Goal: Transaction & Acquisition: Purchase product/service

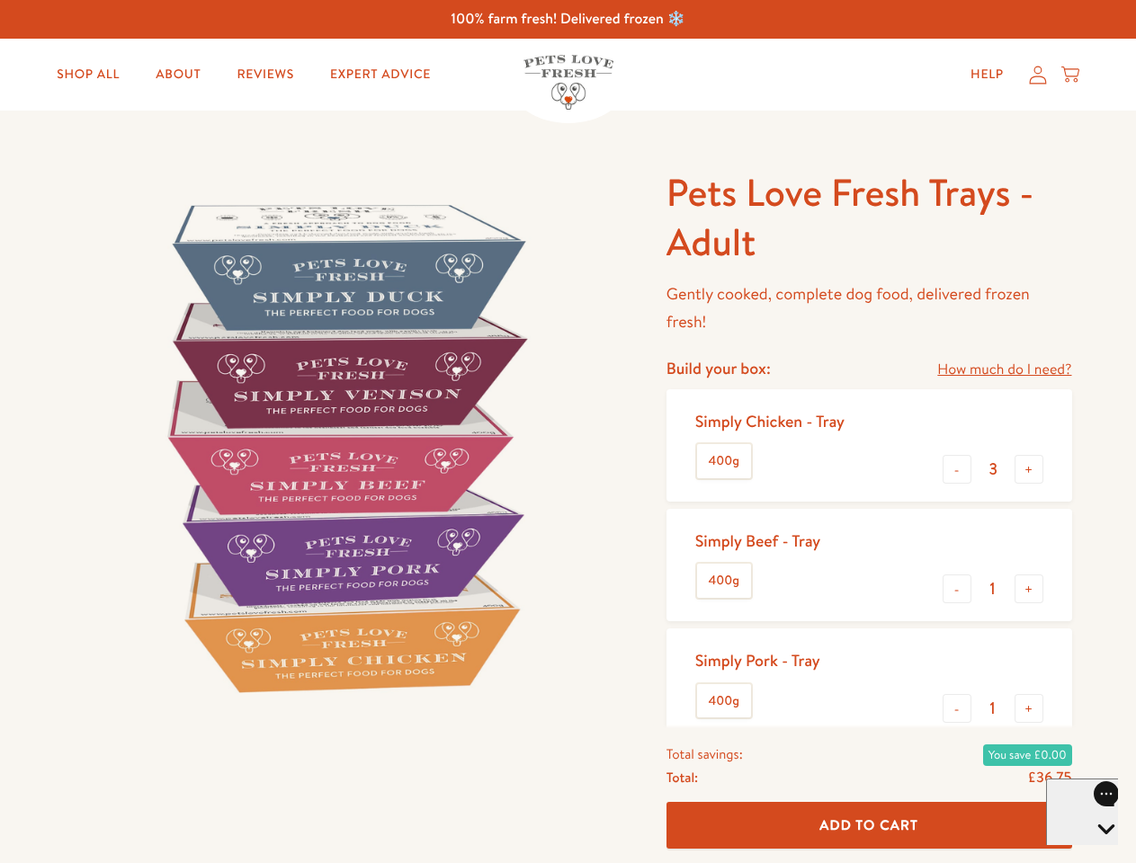
click at [567, 432] on img at bounding box center [344, 447] width 558 height 558
click at [1004, 370] on link "How much do I need?" at bounding box center [1004, 370] width 134 height 24
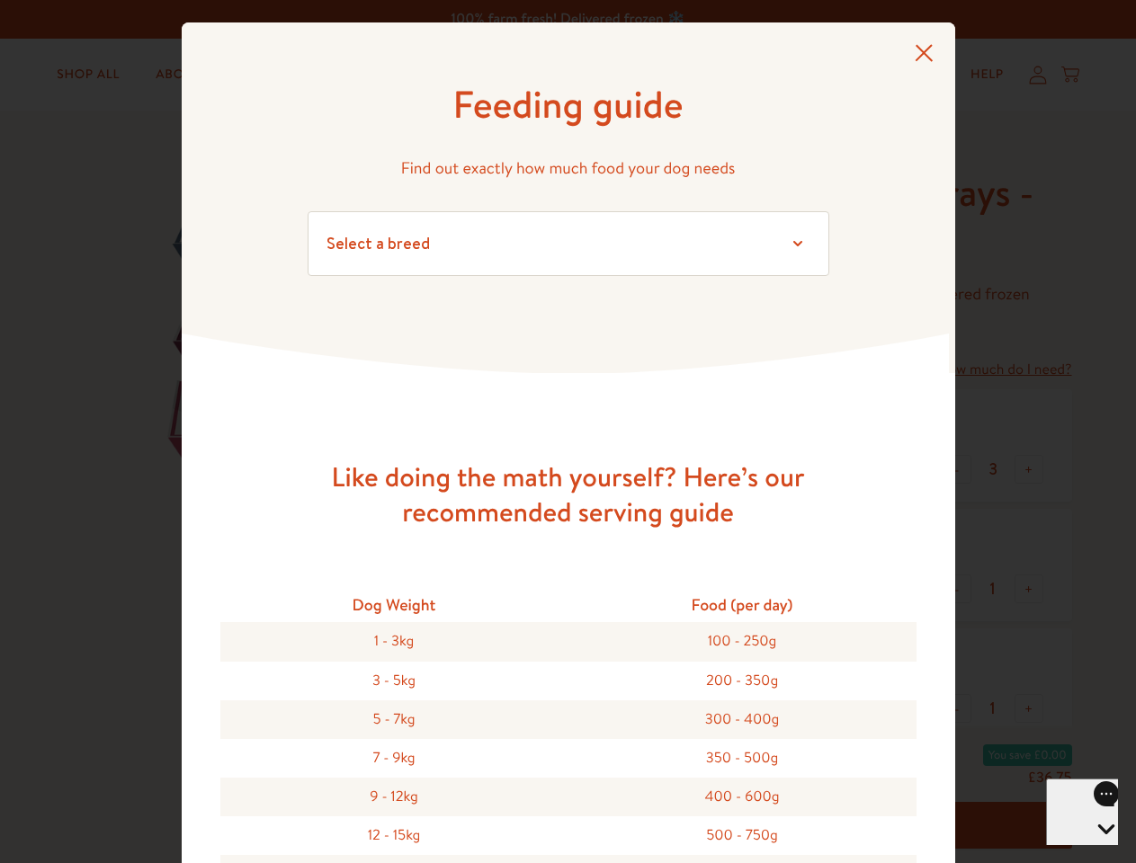
click at [957, 469] on div "Feeding guide Find out exactly how much food your dog needs Select a breed Affe…" at bounding box center [568, 431] width 1136 height 863
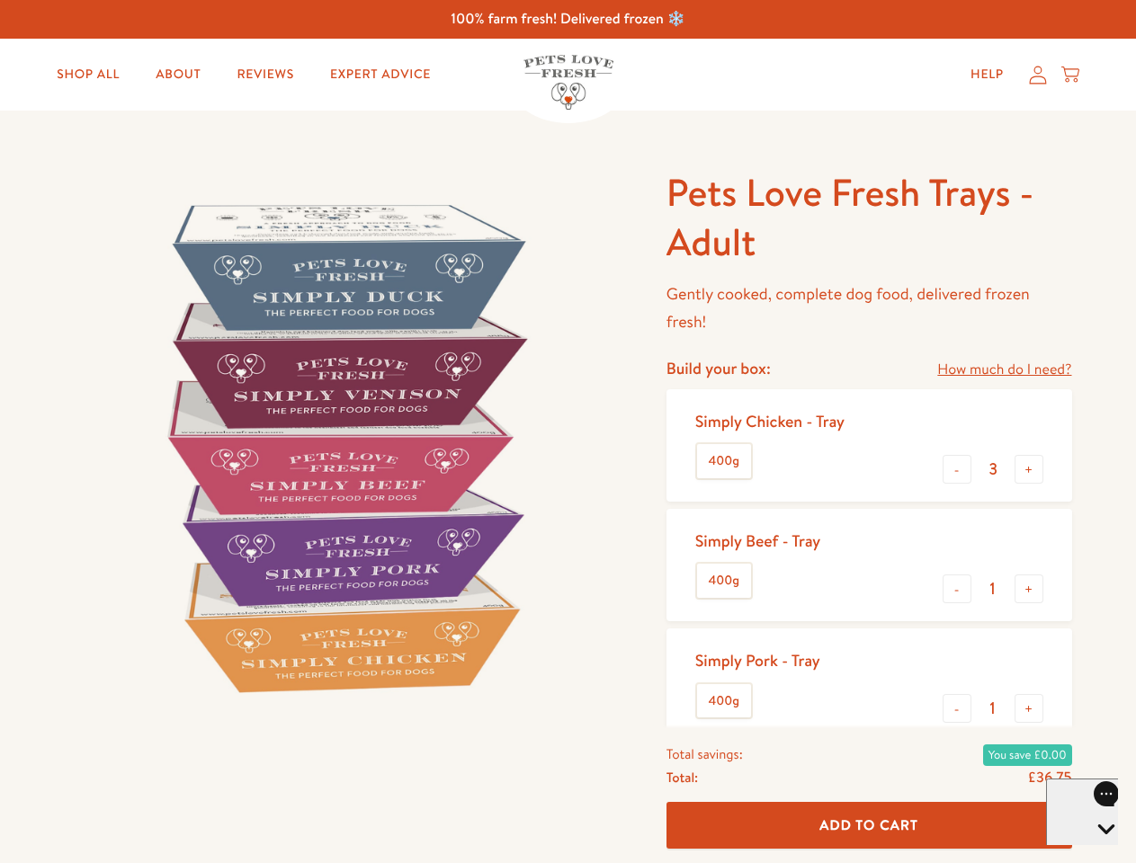
click at [1029, 469] on button "+" at bounding box center [1028, 469] width 29 height 29
type input "4"
click at [957, 589] on button "-" at bounding box center [956, 589] width 29 height 29
click at [1029, 589] on button "+" at bounding box center [1028, 589] width 29 height 29
type input "1"
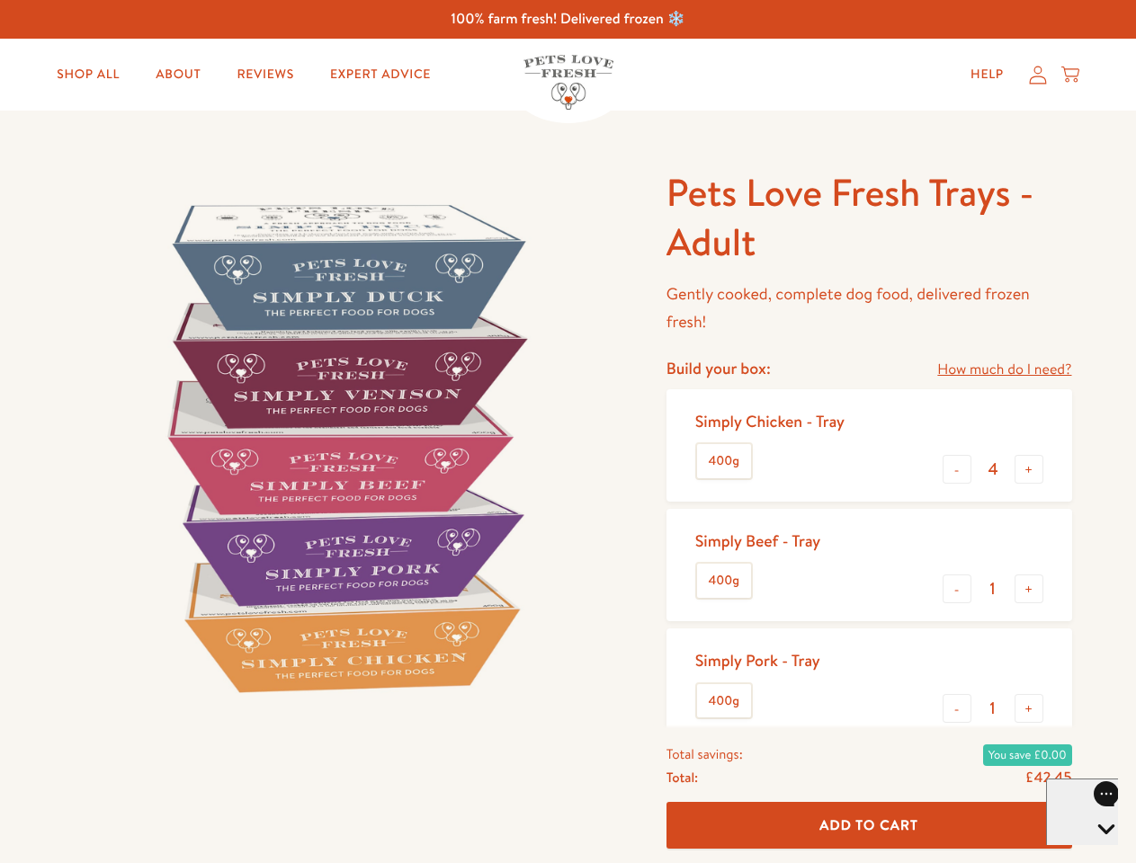
click at [957, 709] on button "-" at bounding box center [956, 708] width 29 height 29
click at [1029, 709] on button "+" at bounding box center [1028, 708] width 29 height 29
type input "1"
click at [869, 826] on span "Add To Cart" at bounding box center [868, 825] width 99 height 19
click at [1097, 852] on icon "Open gorgias live chat" at bounding box center [1105, 860] width 17 height 17
